Goal: Transaction & Acquisition: Subscribe to service/newsletter

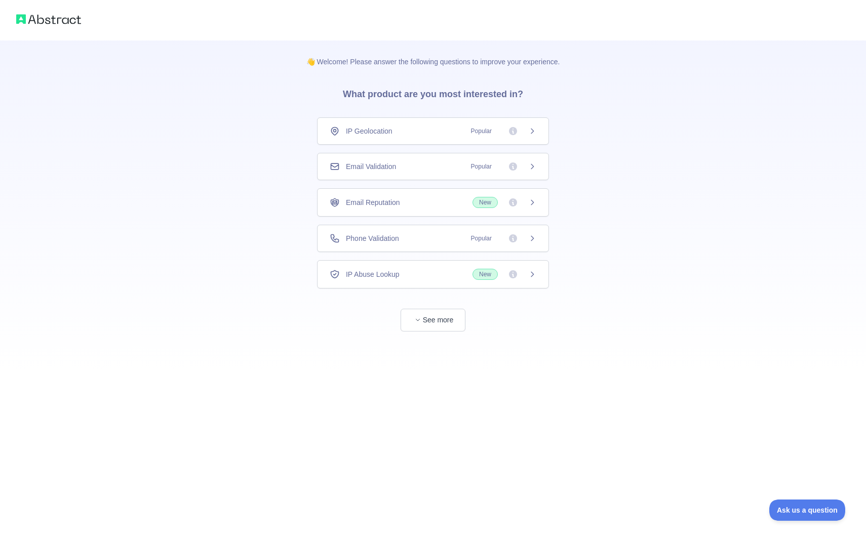
click at [533, 167] on icon at bounding box center [532, 166] width 3 height 5
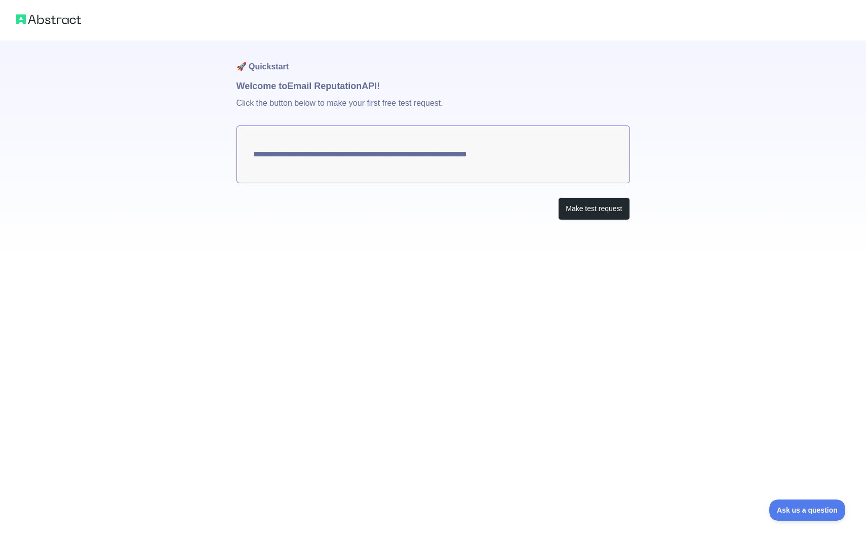
click at [460, 155] on textarea "**********" at bounding box center [432, 155] width 393 height 58
click at [571, 208] on button "Make test request" at bounding box center [593, 208] width 71 height 23
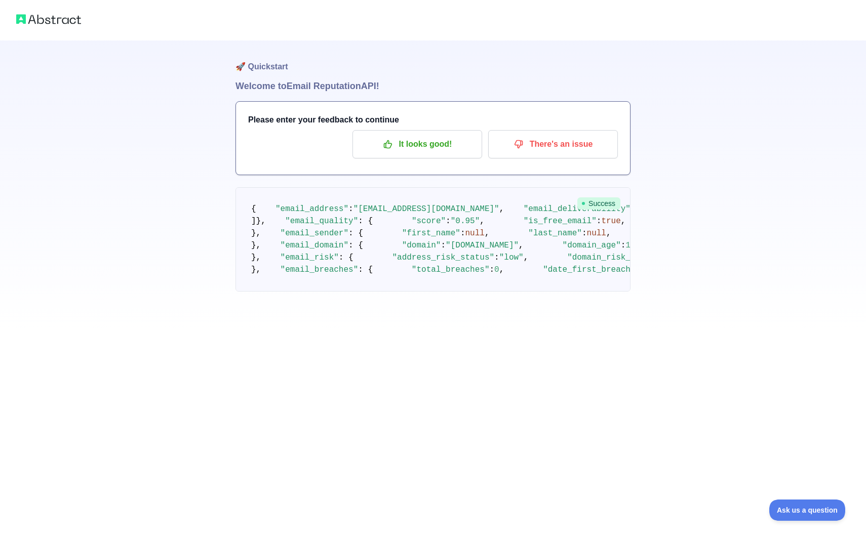
click at [44, 24] on img at bounding box center [48, 19] width 65 height 14
click at [276, 84] on h1 "Welcome to Email Reputation API!" at bounding box center [432, 86] width 395 height 14
click at [393, 142] on icon "button" at bounding box center [388, 144] width 10 height 10
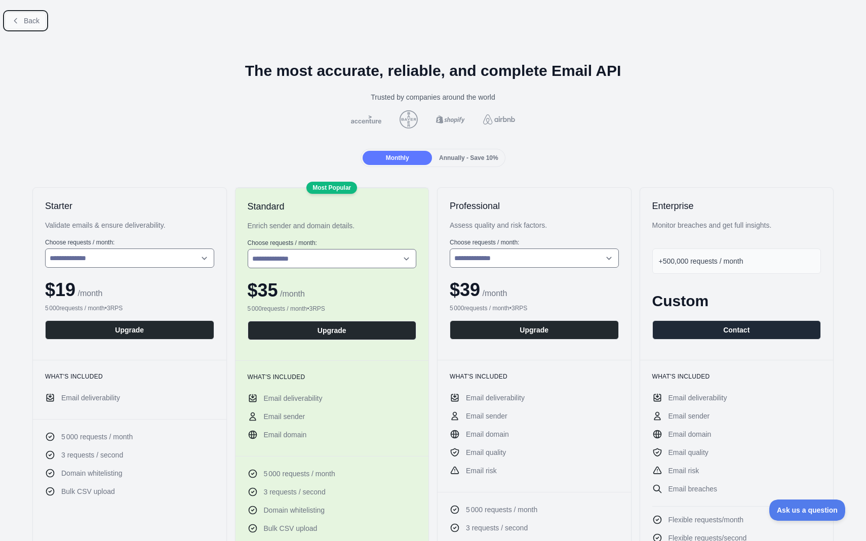
click at [22, 16] on button "Back" at bounding box center [25, 20] width 41 height 17
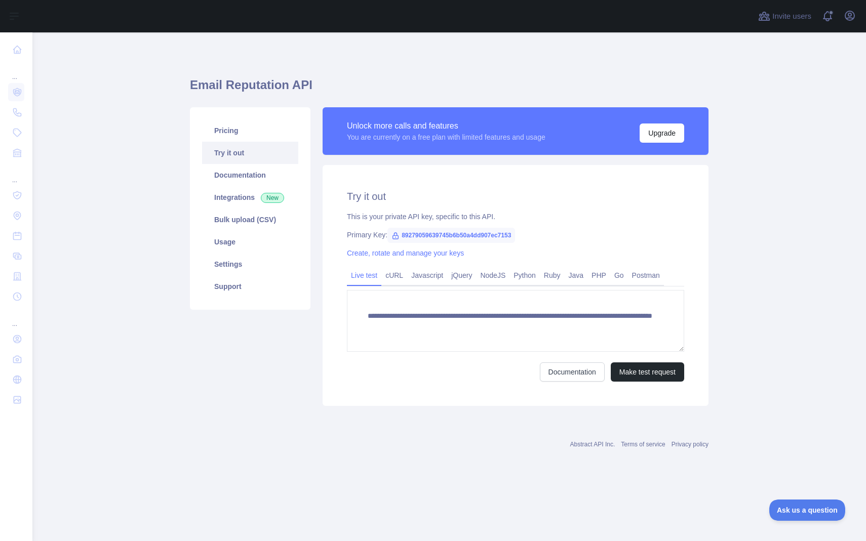
click at [465, 235] on span "89279059639745b6b50a4dd907ec7153" at bounding box center [451, 235] width 128 height 15
